Goal: Use online tool/utility: Utilize a website feature to perform a specific function

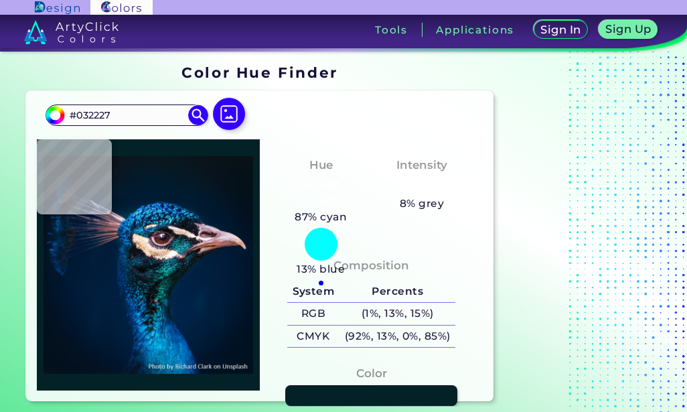
type input "#e6c4aa"
type input "#E6C4AA"
type input "#053b4f"
type input "#053B4F"
type input "#3b4c61"
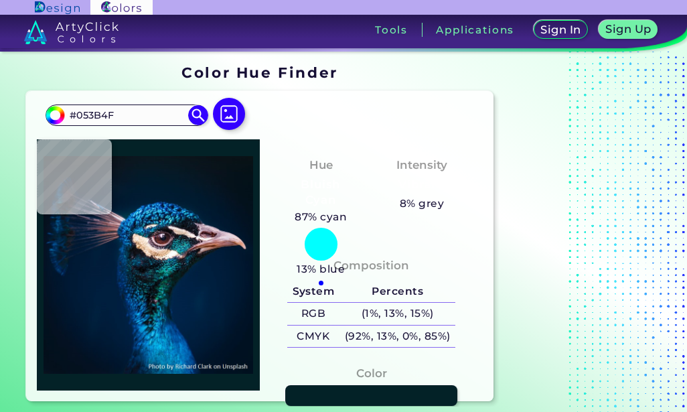
type input "#3B4C61"
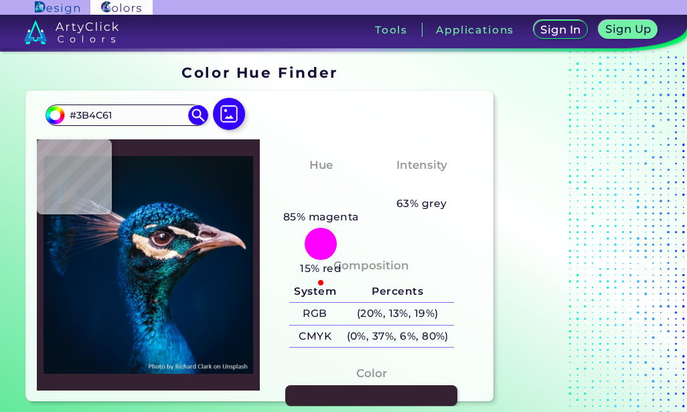
type input "#342131"
type input "#120f18"
type input "#120F18"
type input "#012f55"
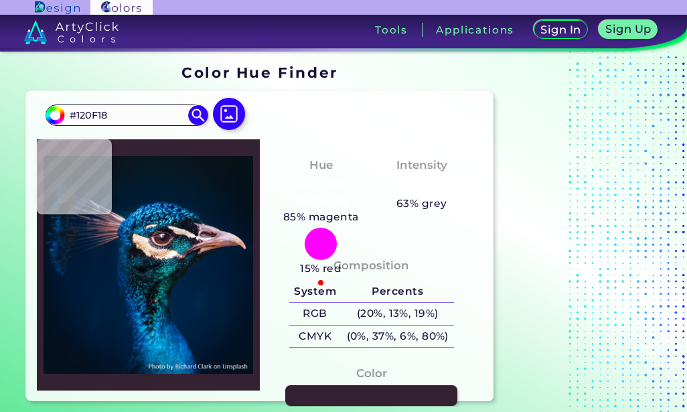
type input "#012F55"
type input "#1084b7"
type input "#1084B7"
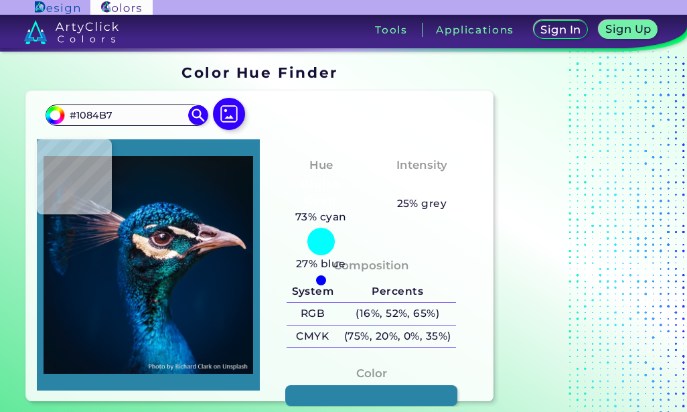
type input "#2984a6"
type input "#2984A6"
type input "#2587be"
type input "#2587BE"
type input "#5a677b"
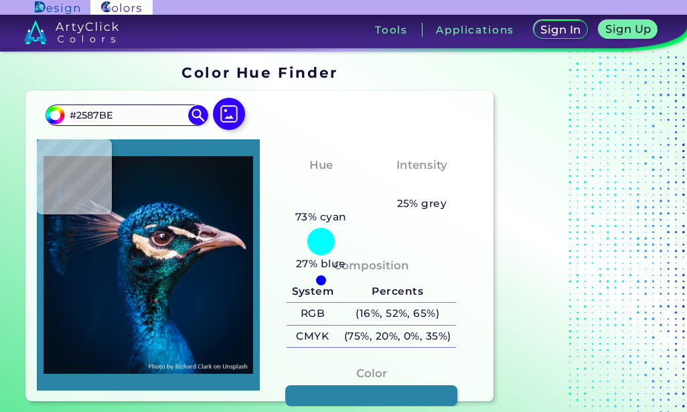
type input "#5A677B"
type input "#9fa1bc"
type input "#9FA1BC"
type input "#040d23"
type input "#040D23"
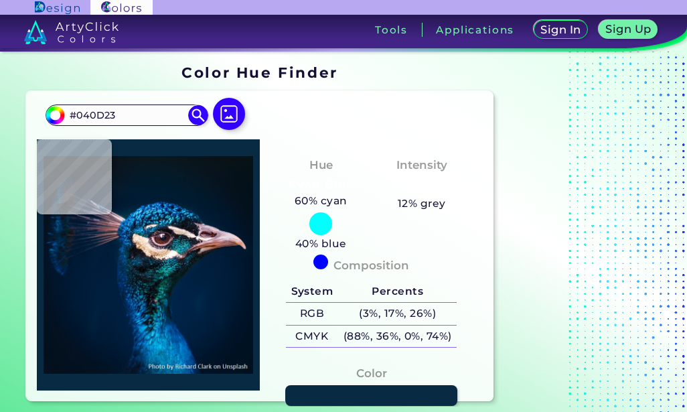
type input "#082b43"
type input "#082B43"
type input "#001421"
type input "#001b2a"
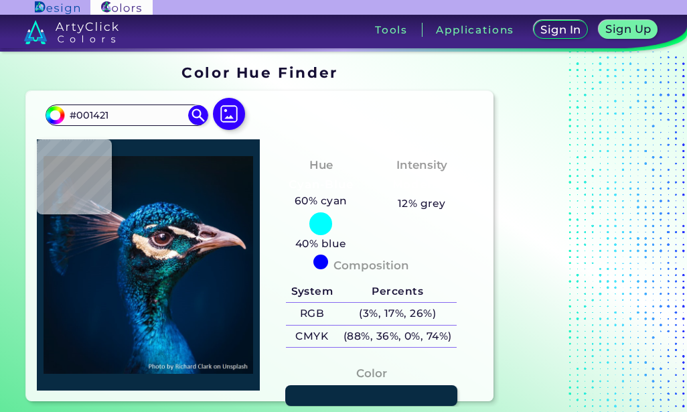
type input "#001B2A"
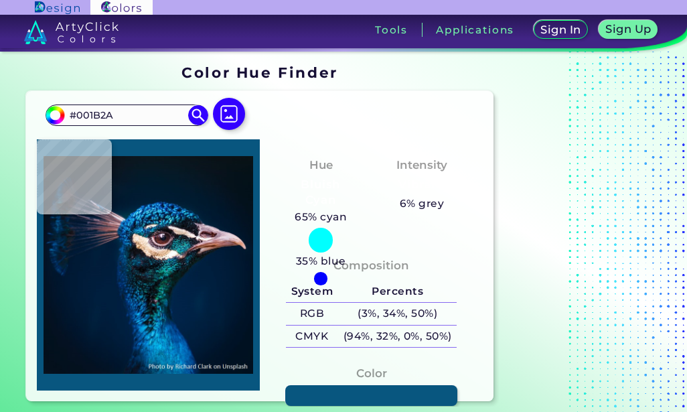
type input "#08567f"
type input "#08567F"
type input "#3bbded"
type input "#3BBDED"
type input "#0e92d1"
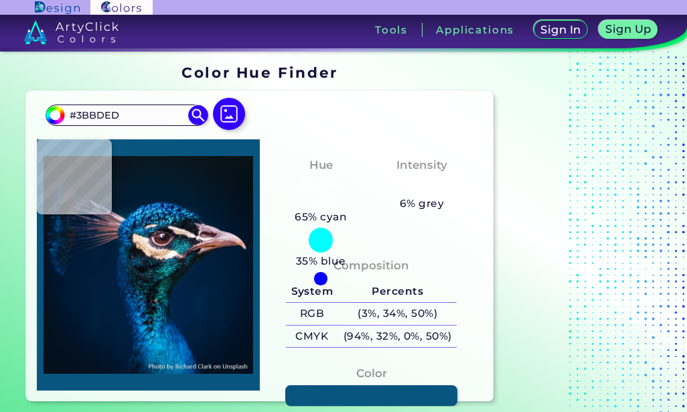
type input "#0E92D1"
type input "#1c7ec3"
type input "#1C7EC3"
type input "#095799"
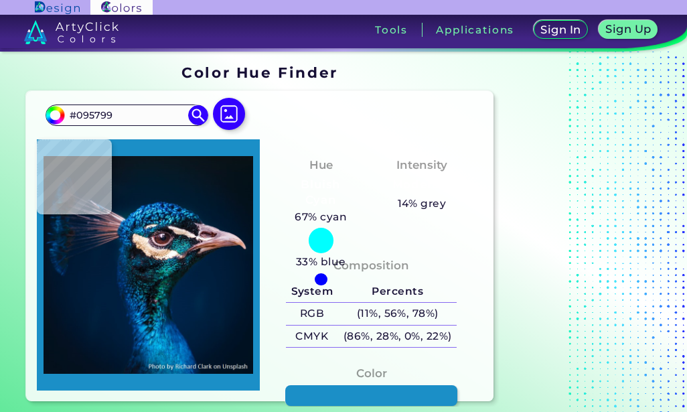
type input "#1b8fc7"
type input "#1B8FC7"
type input "#53d2fd"
type input "#53D2FD"
type input "#1191c4"
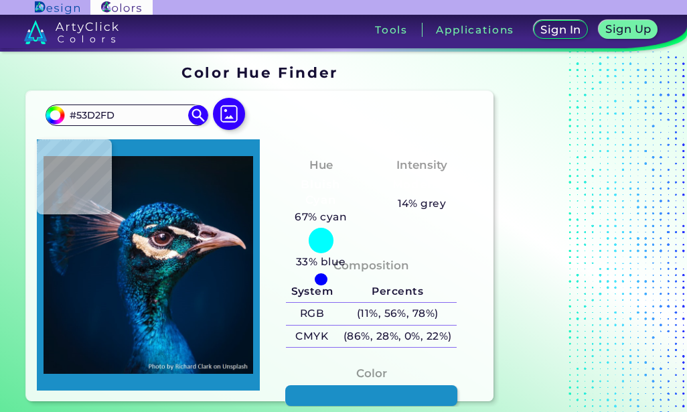
type input "#1191C4"
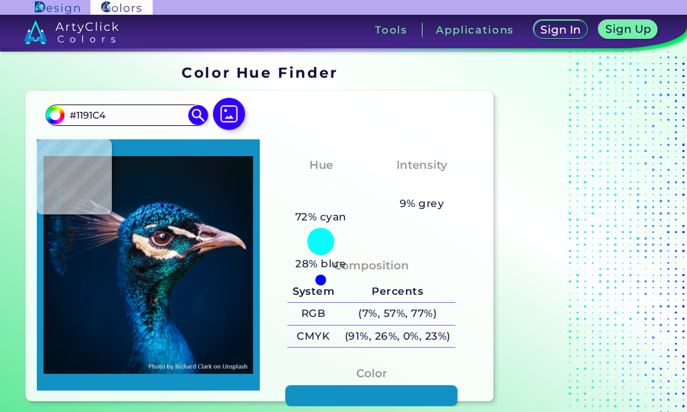
type input "#53d2fd"
type input "#53D2FD"
type input "#1aa3d5"
type input "#1AA3D5"
type input "#32bbe5"
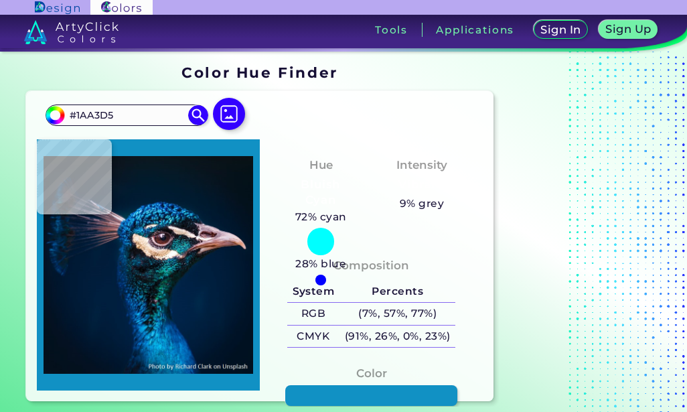
type input "#32BBE5"
type input "#50d1f1"
type input "#50D1F1"
type input "#2495c4"
type input "#2495C4"
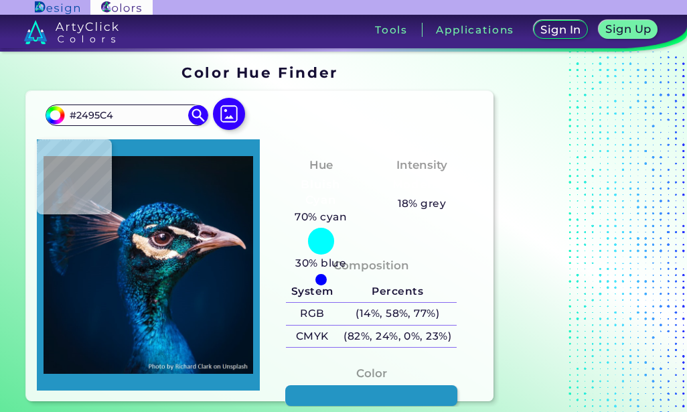
type input "#0e759b"
type input "#0E759B"
type input "#0c5c91"
type input "#0C5C91"
type input "#064e86"
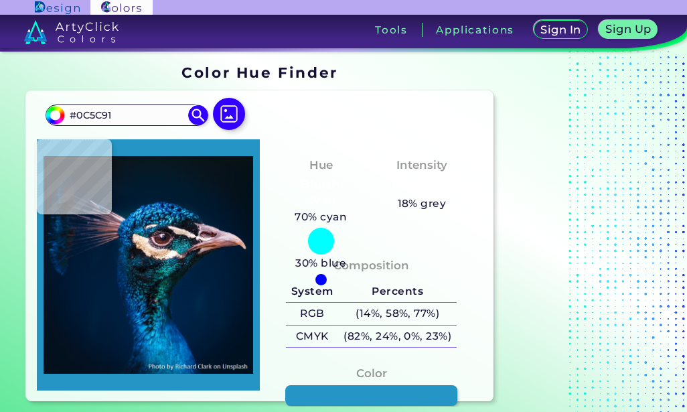
type input "#064E86"
type input "#125f9d"
type input "#125F9D"
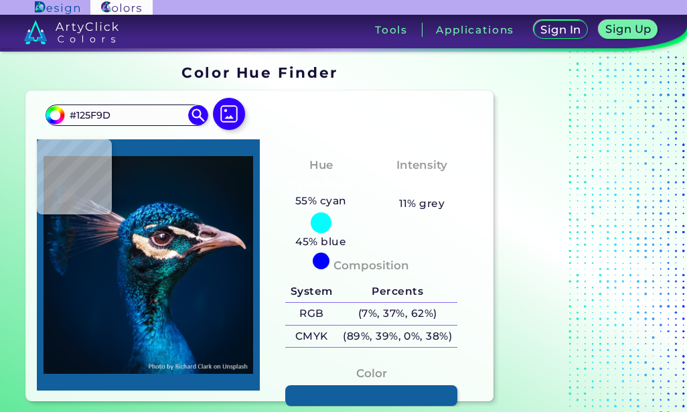
type input "#3c9be0"
type input "#3C9BE0"
type input "#1477b0"
type input "#1477B0"
type input "#166396"
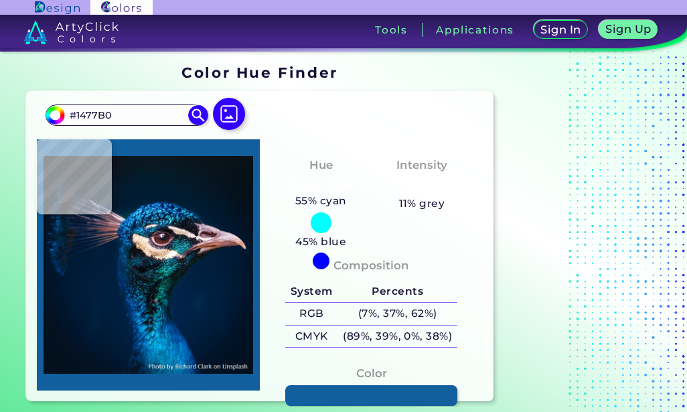
type input "#166396"
type input "#1c7eb1"
type input "#1C7EB1"
type input "#0e8bbe"
type input "#0E8BBE"
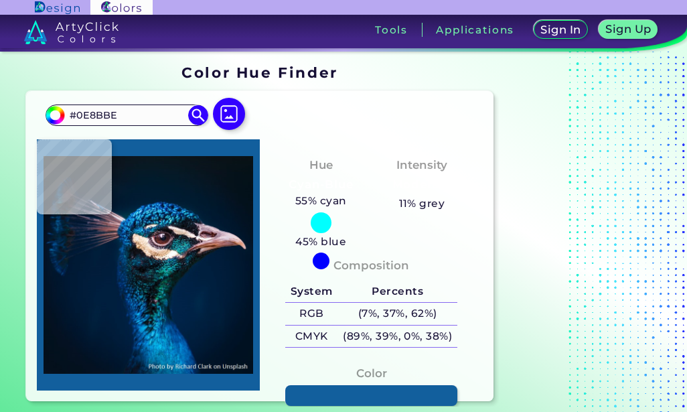
type input "#4ad1f7"
type input "#4AD1F7"
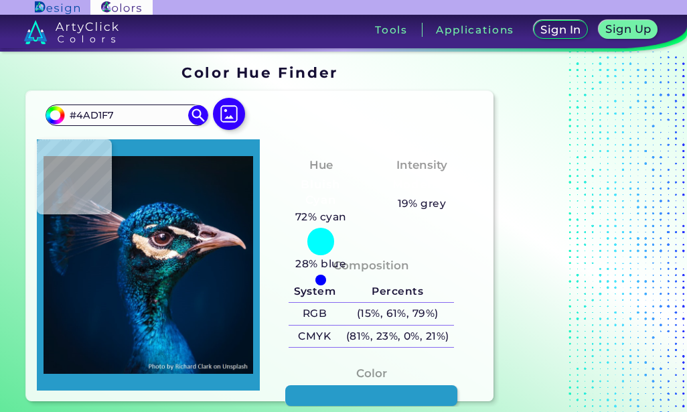
type input "#279bc9"
type input "#279BC9"
type input "#02528c"
type input "#02528C"
type input "#1775af"
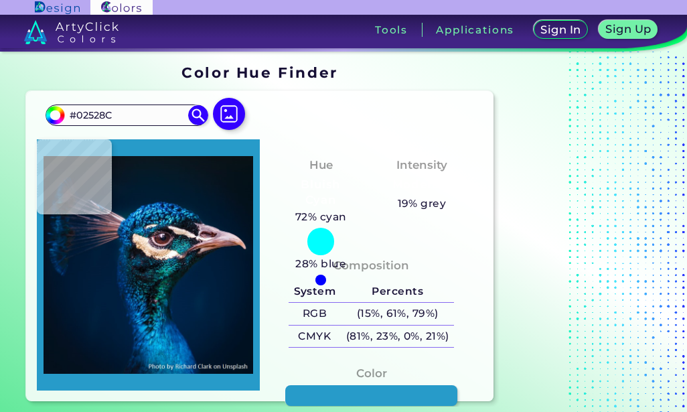
type input "#1775AF"
type input "#126aa7"
type input "#126AA7"
type input "#42bed7"
type input "#42BED7"
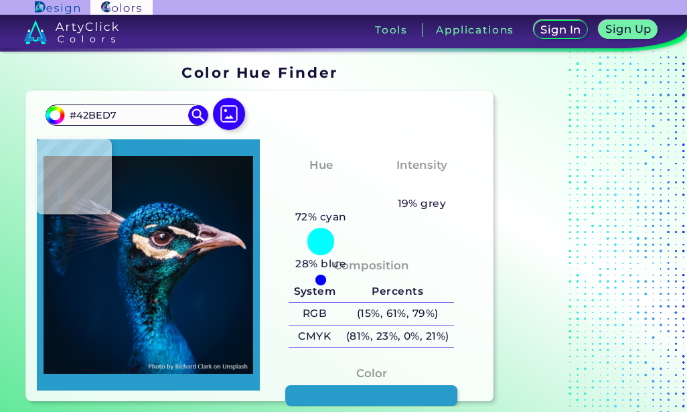
type input "#47c9e4"
type input "#47C9E4"
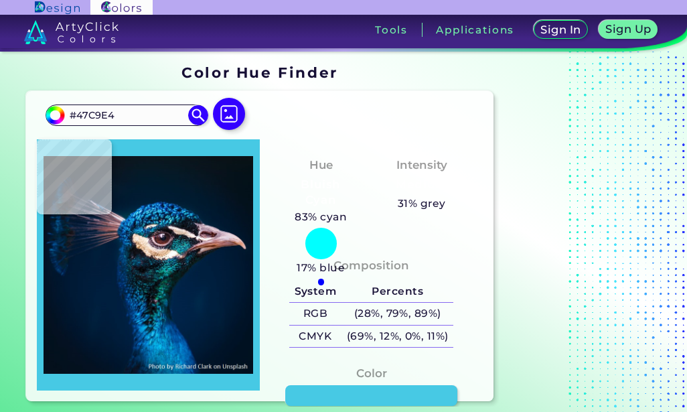
type input "#3dbde0"
type input "#3DBDE0"
type input "#055788"
type input "#075494"
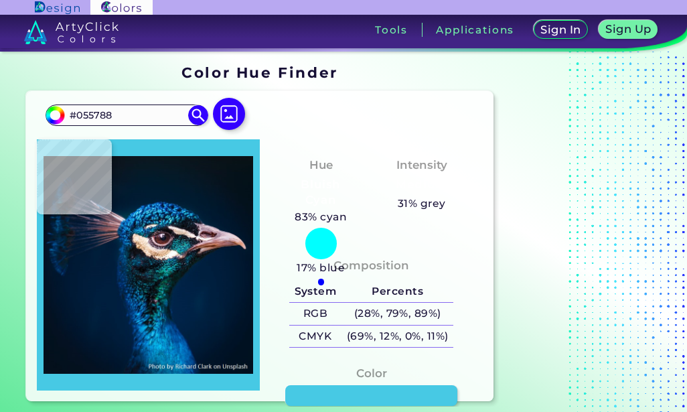
type input "#075494"
type input "#095387"
type input "#2088b4"
type input "#2088B4"
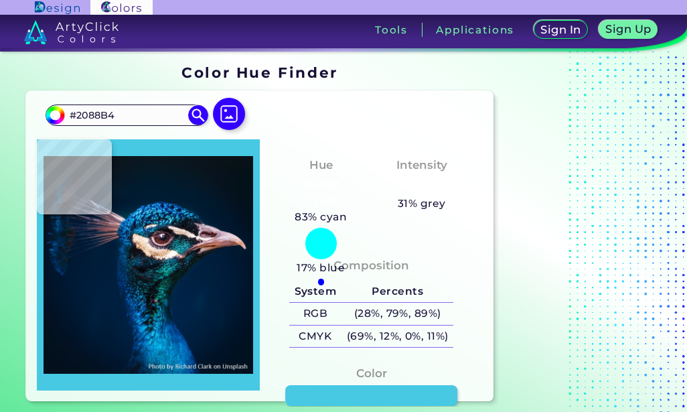
type input "#001e48"
type input "#001E48"
type input "#002045"
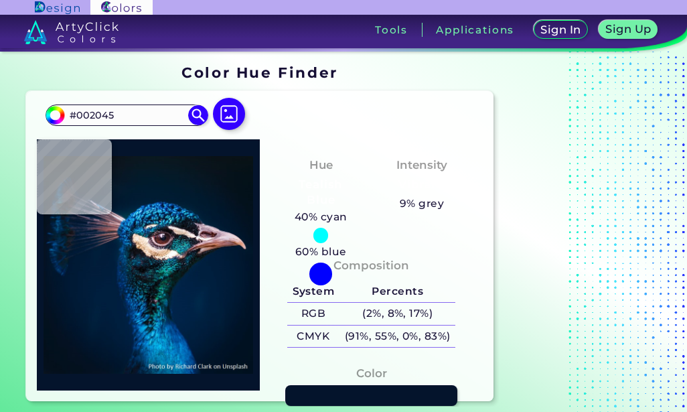
type input "#04142c"
type input "#04142C"
type input "#001741"
type input "#3691c5"
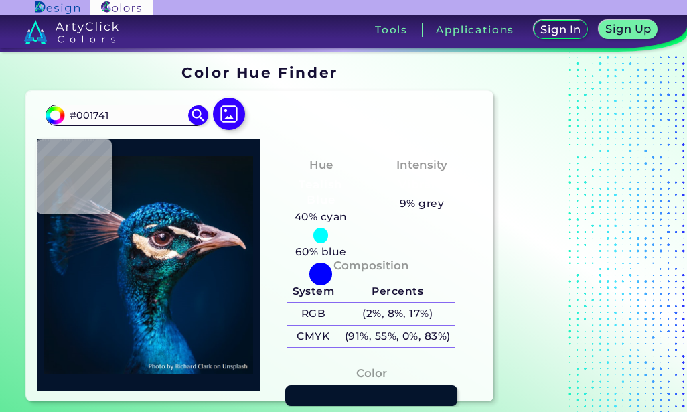
type input "#3691C5"
type input "#2a92c3"
type input "#2A92C3"
type input "#063964"
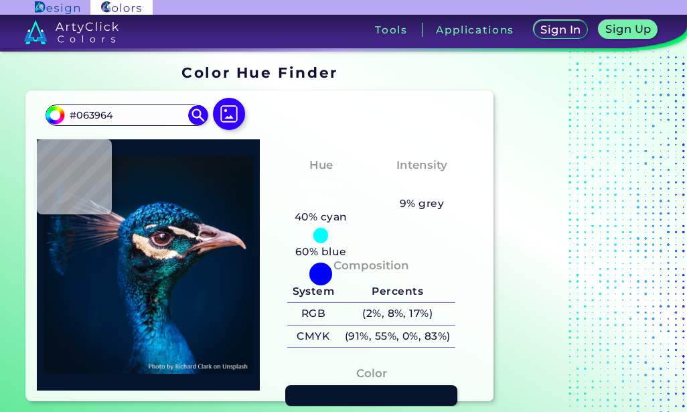
type input "#002445"
type input "#065589"
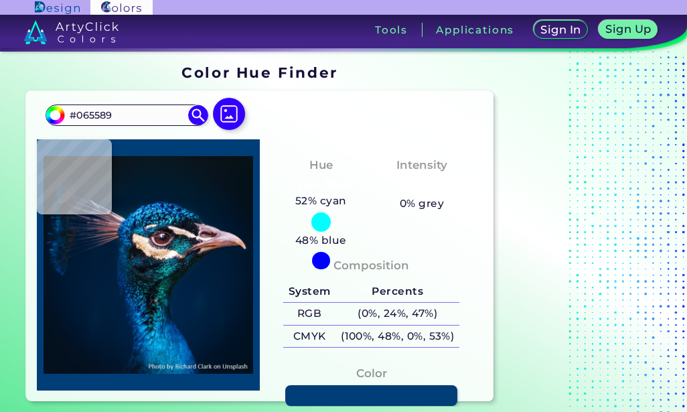
type input "#003e78"
type input "#003E78"
type input "#1b4568"
type input "#1B4568"
type input "#1e6082"
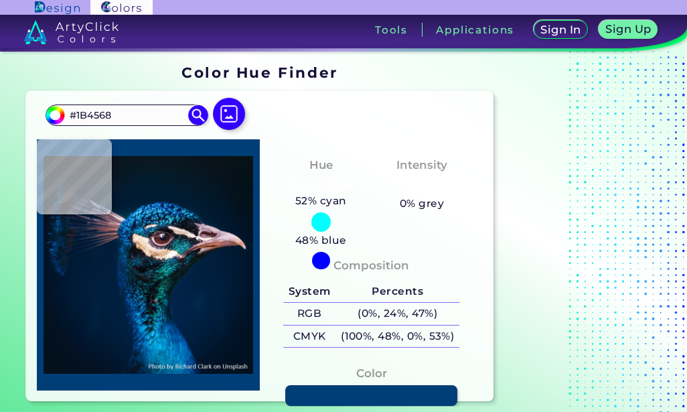
type input "#1E6082"
type input "#0a3e5f"
type input "#0A3E5F"
type input "#02081c"
type input "#02081C"
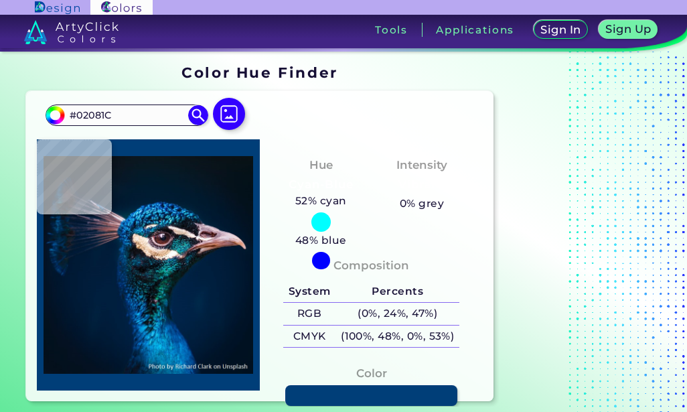
type input "#1f1925"
type input "#1F1925"
type input "#1c0f1e"
type input "#1C0F1E"
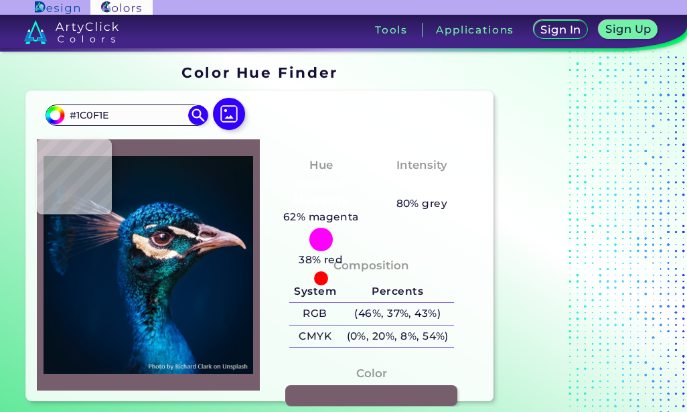
type input "#765e6d"
type input "#765E6D"
type input "#846e80"
type input "#846E80"
type input "#d9c2b7"
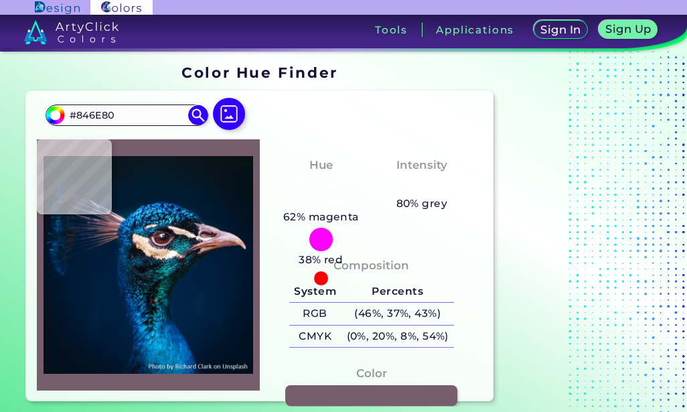
type input "#D9C2B7"
type input "#e8ccb4"
type input "#E8CCB4"
type input "#ecdfd0"
type input "#ECDFD0"
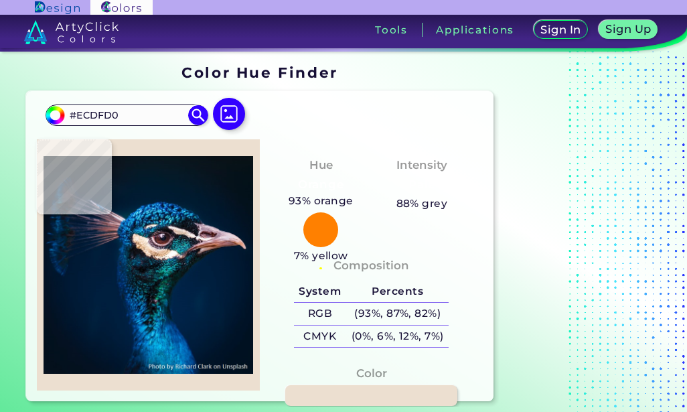
type input "#e9d6c2"
type input "#E9D6C2"
type input "#ddc5a8"
type input "#DDC5A8"
type input "#f6dcc2"
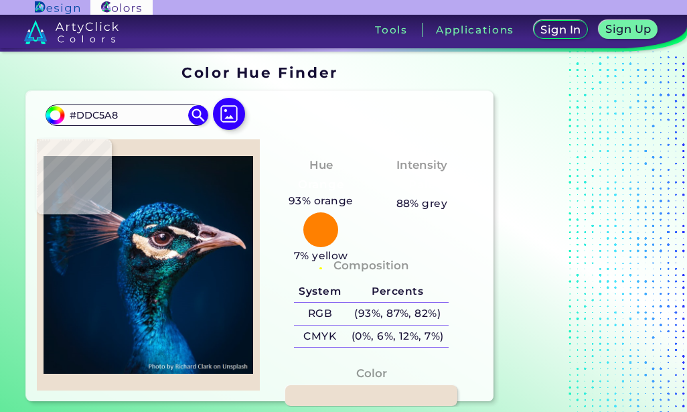
type input "#F6DCC2"
type input "#feead5"
type input "#FEEAD5"
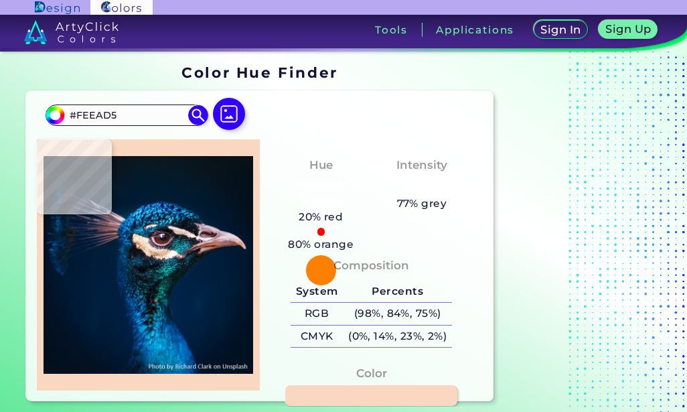
type input "#f9d7c0"
type input "#F9D7C0"
type input "#d2b19c"
type input "#D2B19C"
type input "#4e4a4c"
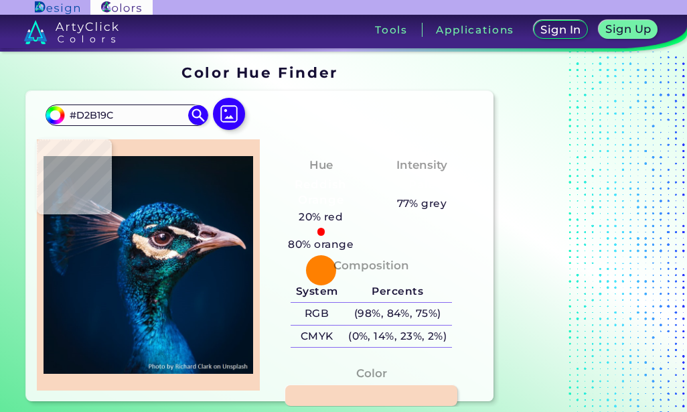
type input "#4E4A4C"
type input "#202334"
type input "#0c3e4c"
type input "#0C3E4C"
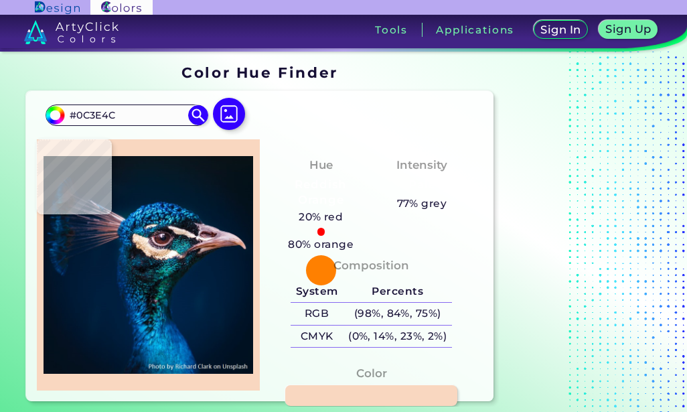
type input "#092537"
type input "#1e2d3e"
type input "#1E2D3E"
type input "#0e1928"
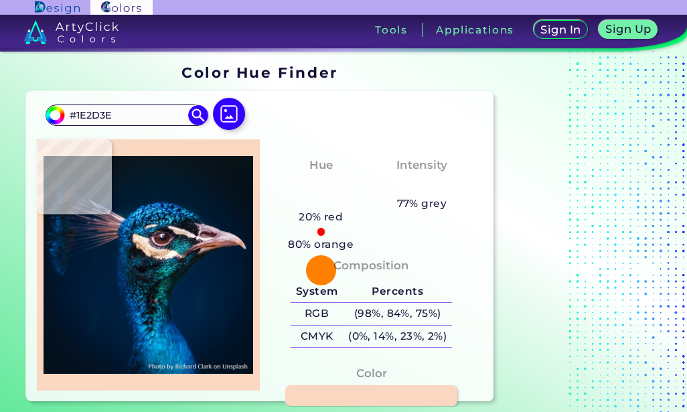
type input "#0E1928"
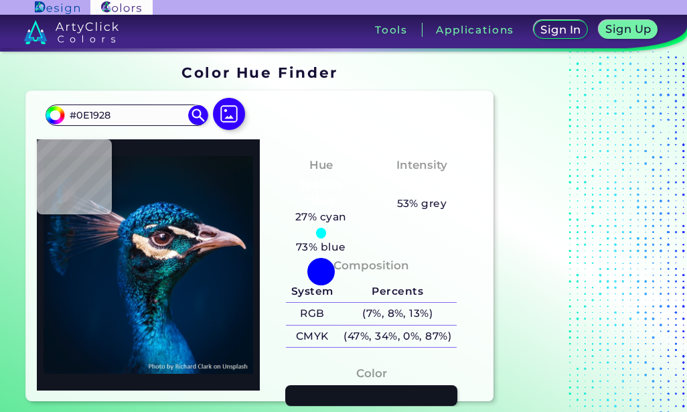
type input "#111520"
type input "#072b3e"
type input "#072B3E"
type input "#041f30"
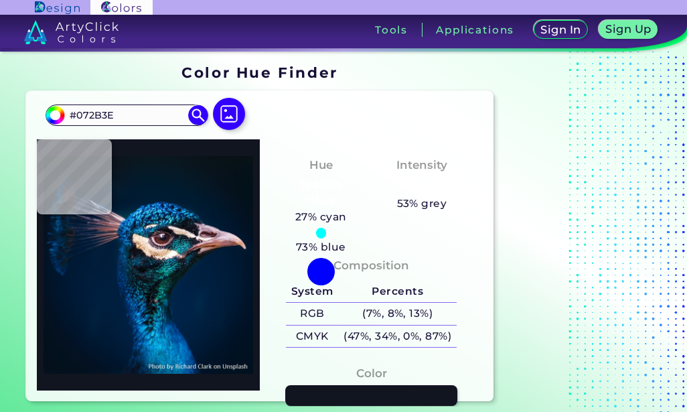
type input "#041F30"
type input "#111e28"
type input "#111E28"
type input "#05111d"
type input "#05111D"
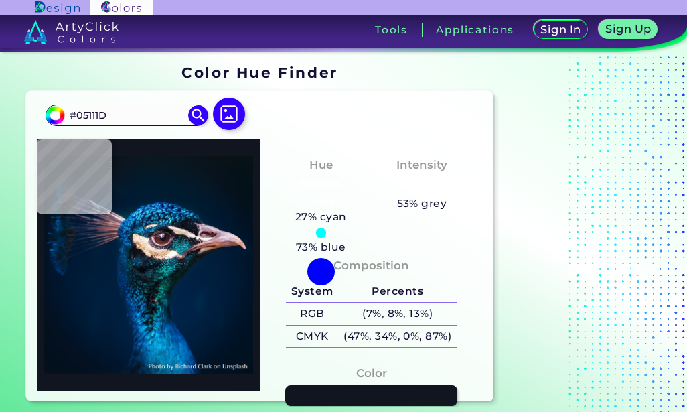
type input "#080c12"
type input "#080C12"
type input "#050410"
type input "#050a0f"
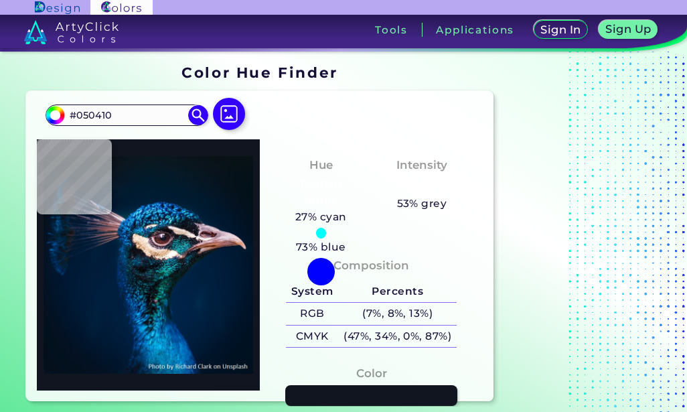
type input "#050A0F"
type input "#09161d"
type input "#09161D"
type input "#0d2632"
type input "#0D2632"
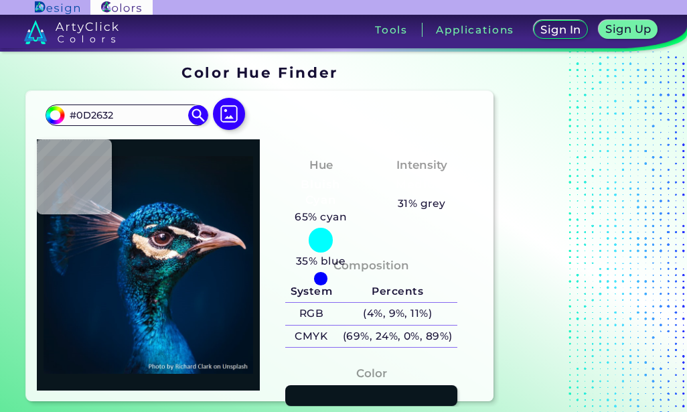
type input "#1e4355"
type input "#1E4355"
type input "#082c41"
type input "#082C41"
type input "#0c2c40"
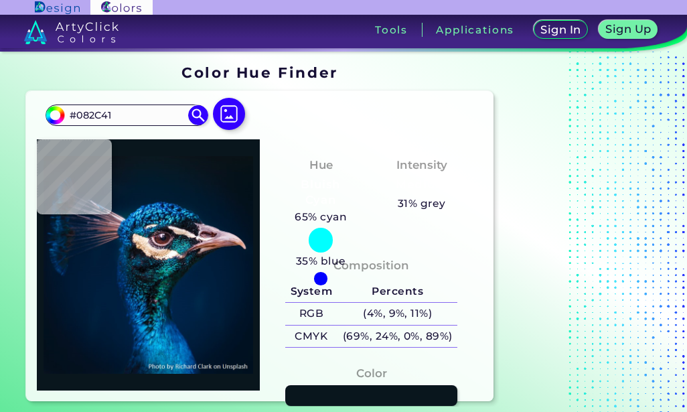
type input "#0C2C40"
type input "#122b3e"
type input "#122B3E"
type input "#152333"
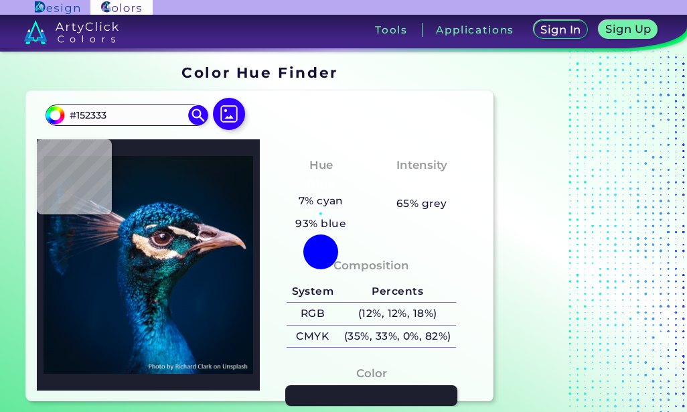
type input "#1e1f2e"
type input "#1E1F2E"
type input "#1b2733"
type input "#1B2733"
type input "#15242c"
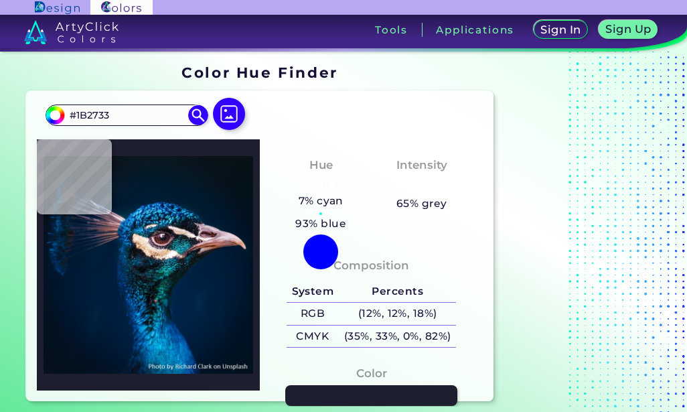
type input "#15242C"
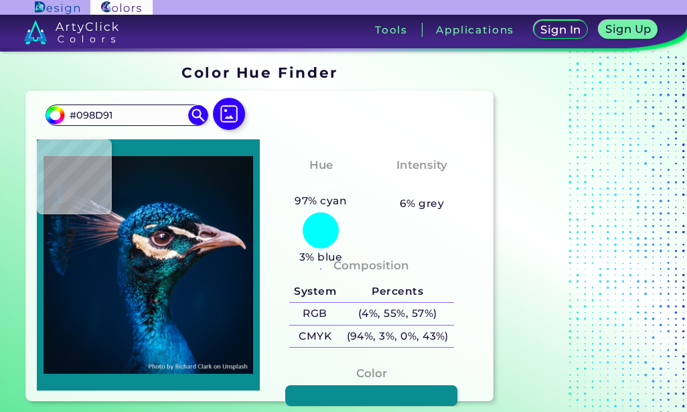
click at [156, 315] on img at bounding box center [149, 265] width 210 height 238
click at [355, 392] on link at bounding box center [371, 395] width 172 height 21
